Goal: Task Accomplishment & Management: Use online tool/utility

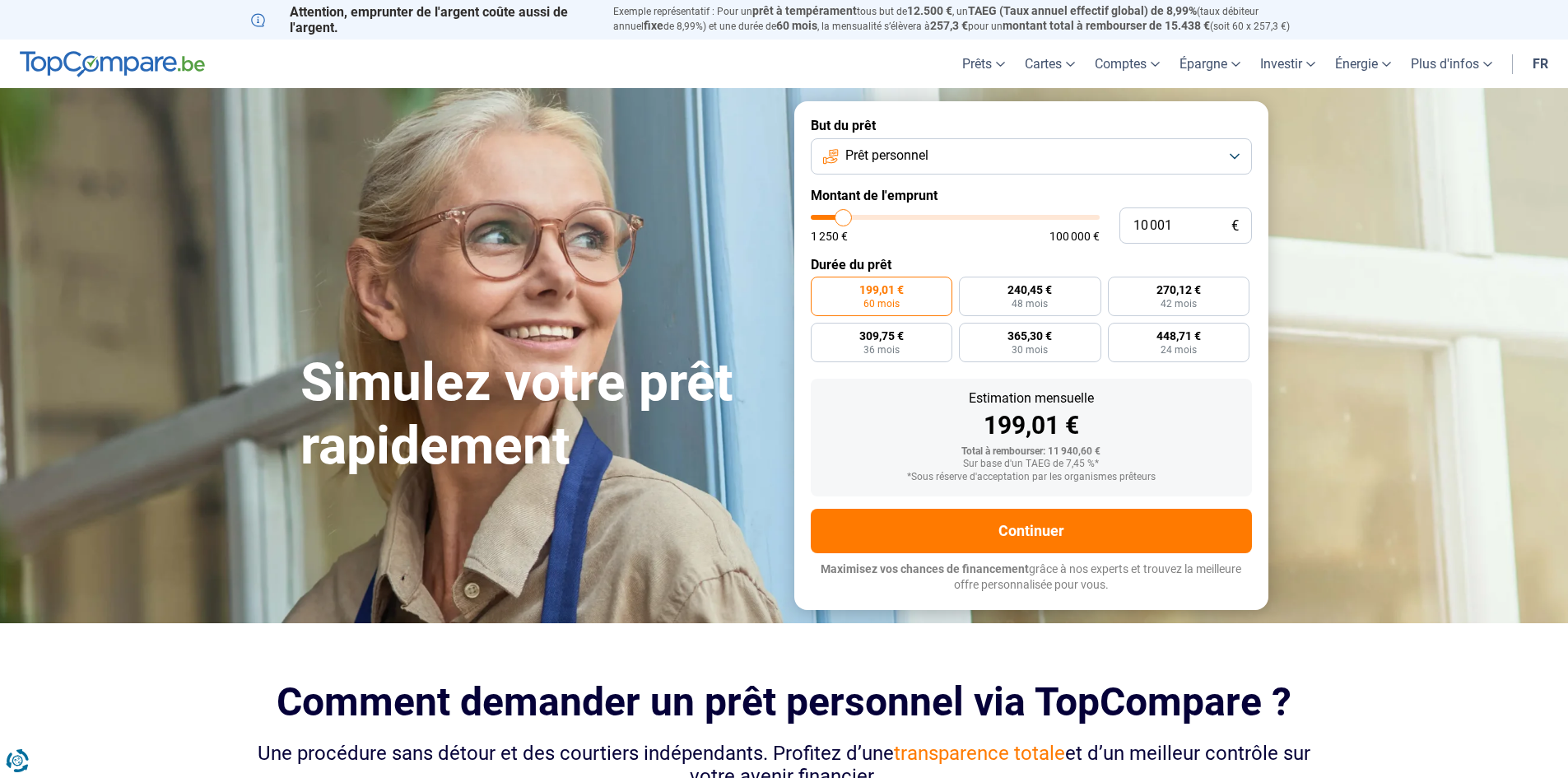
type input "68 500"
type input "68500"
click at [1005, 220] on input "range" at bounding box center [955, 217] width 289 height 5
radio input "false"
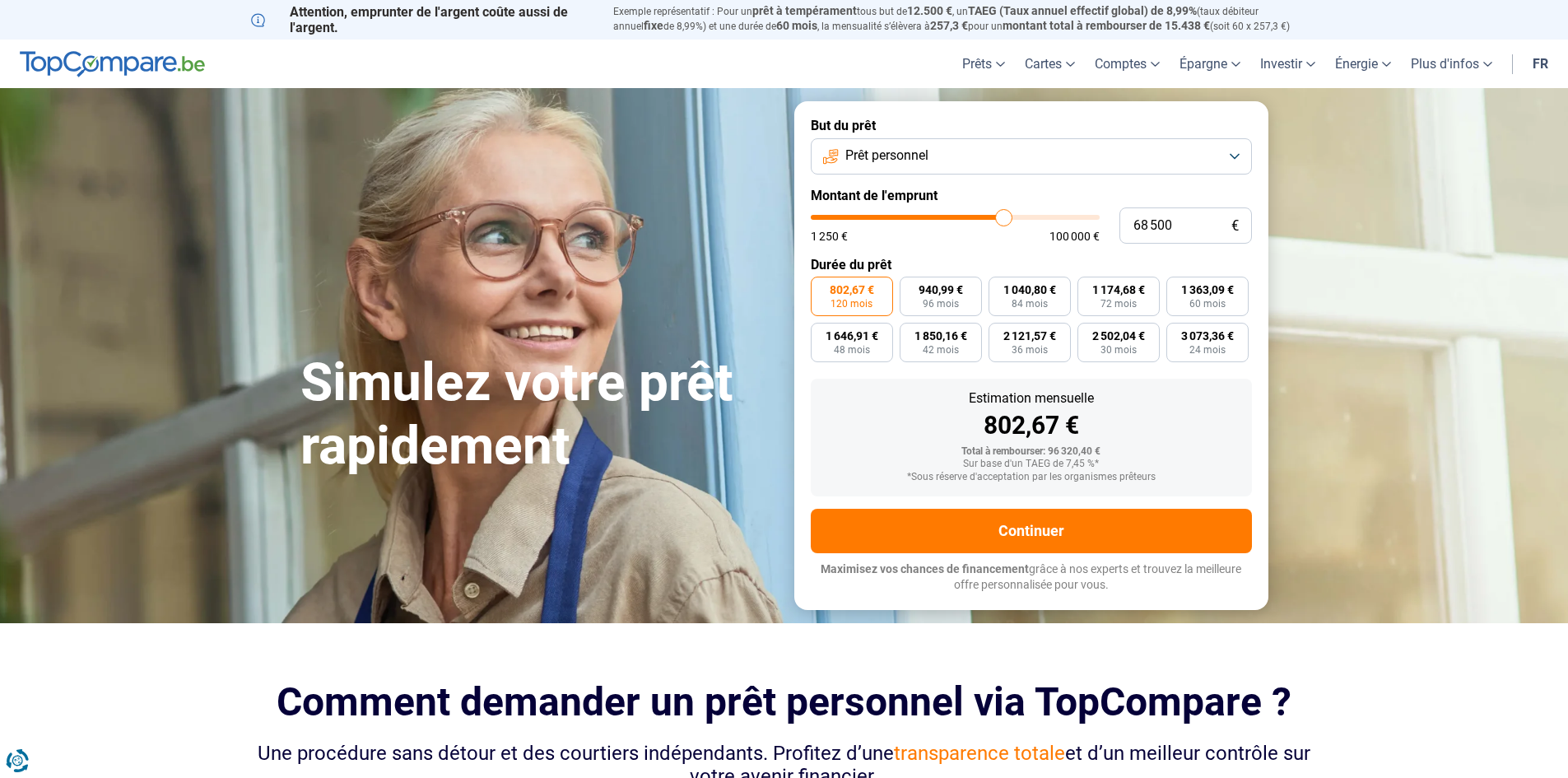
type input "38 750"
type input "38750"
click at [922, 215] on input "range" at bounding box center [955, 217] width 289 height 5
type input "63 750"
type input "63750"
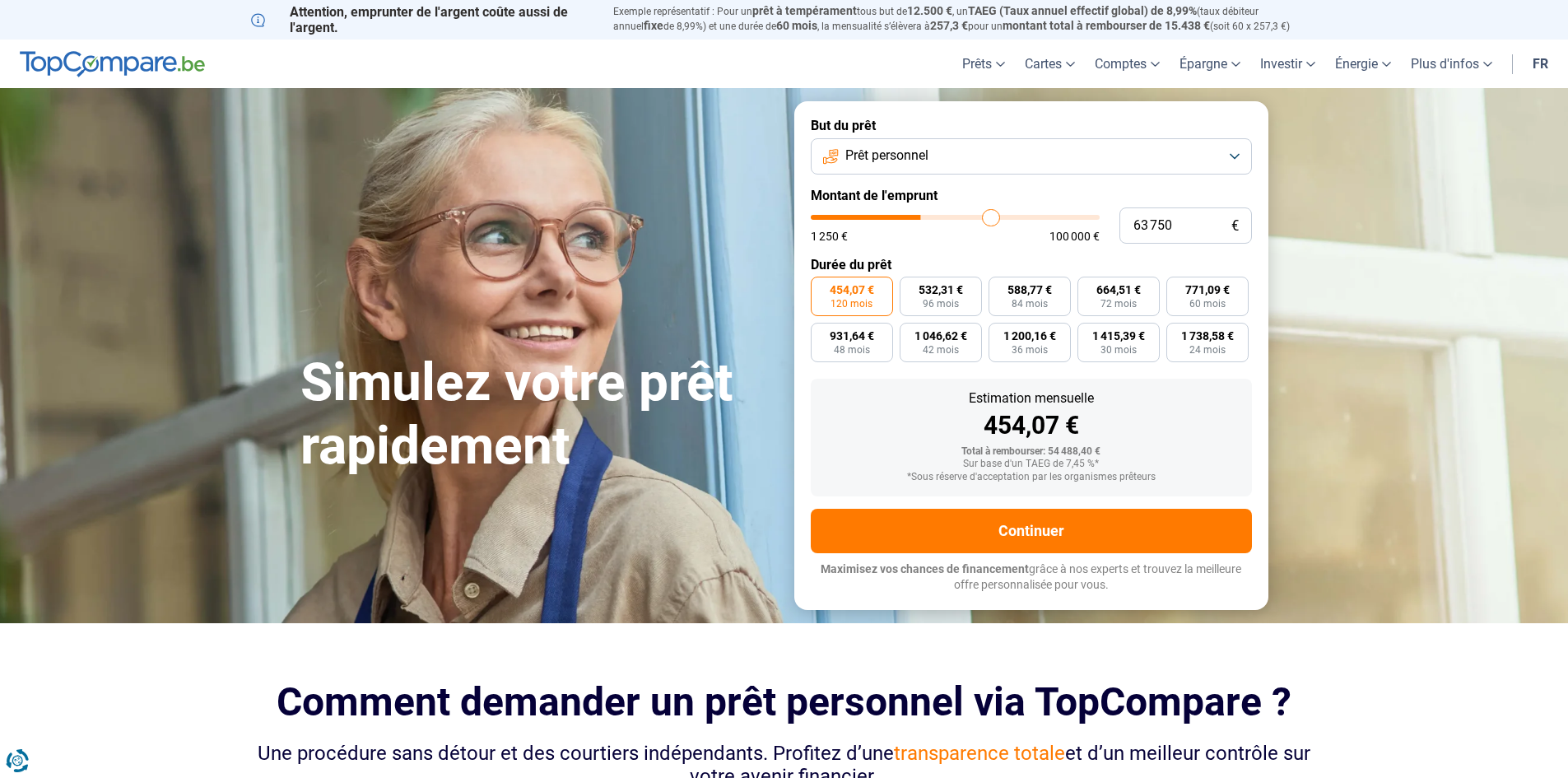
type input "64 000"
type input "64000"
click at [992, 216] on input "range" at bounding box center [955, 217] width 289 height 5
type input "54 750"
type input "54750"
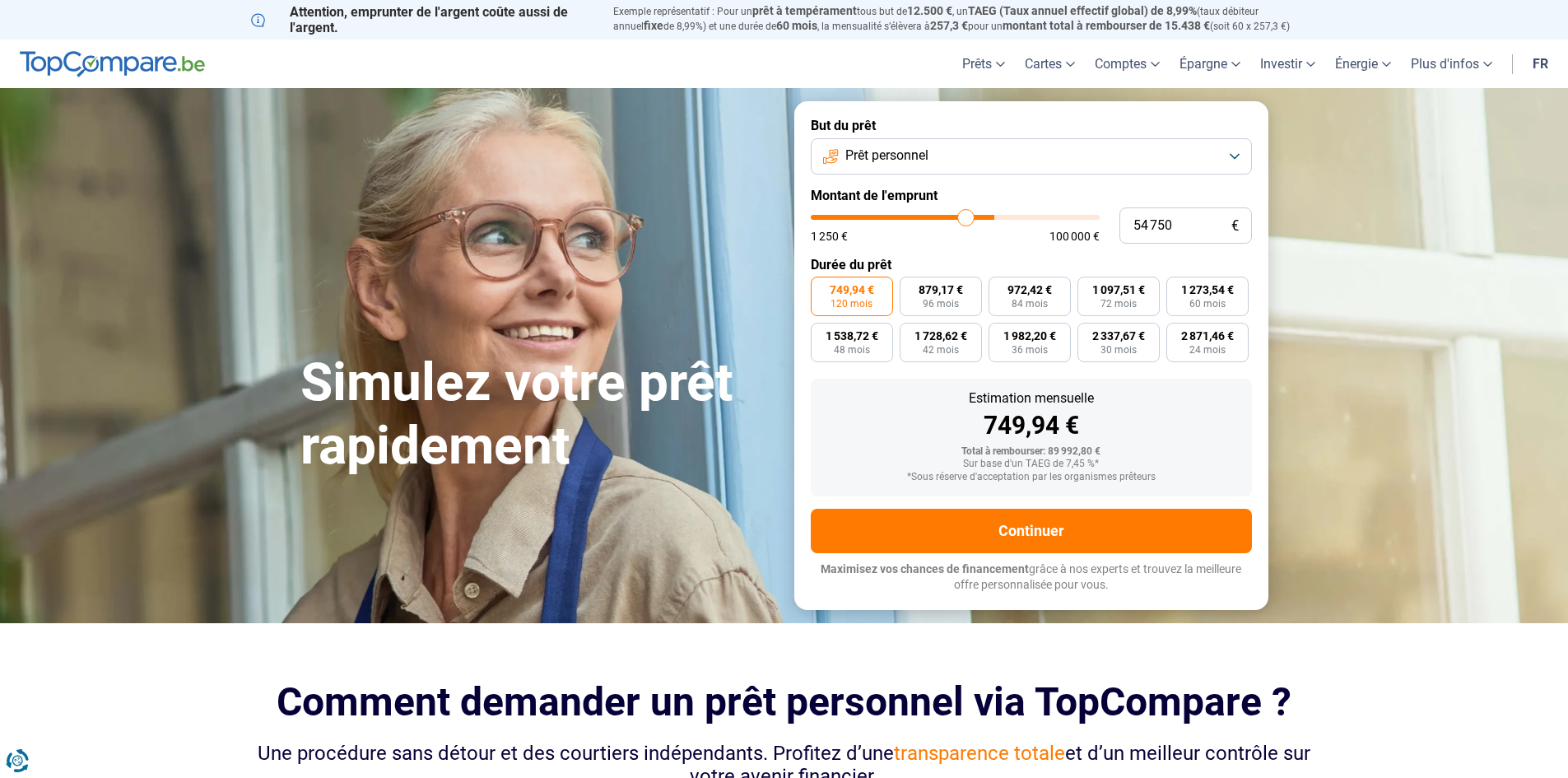
type input "54 500"
type input "54500"
click at [966, 218] on input "range" at bounding box center [955, 217] width 289 height 5
